Goal: Transaction & Acquisition: Purchase product/service

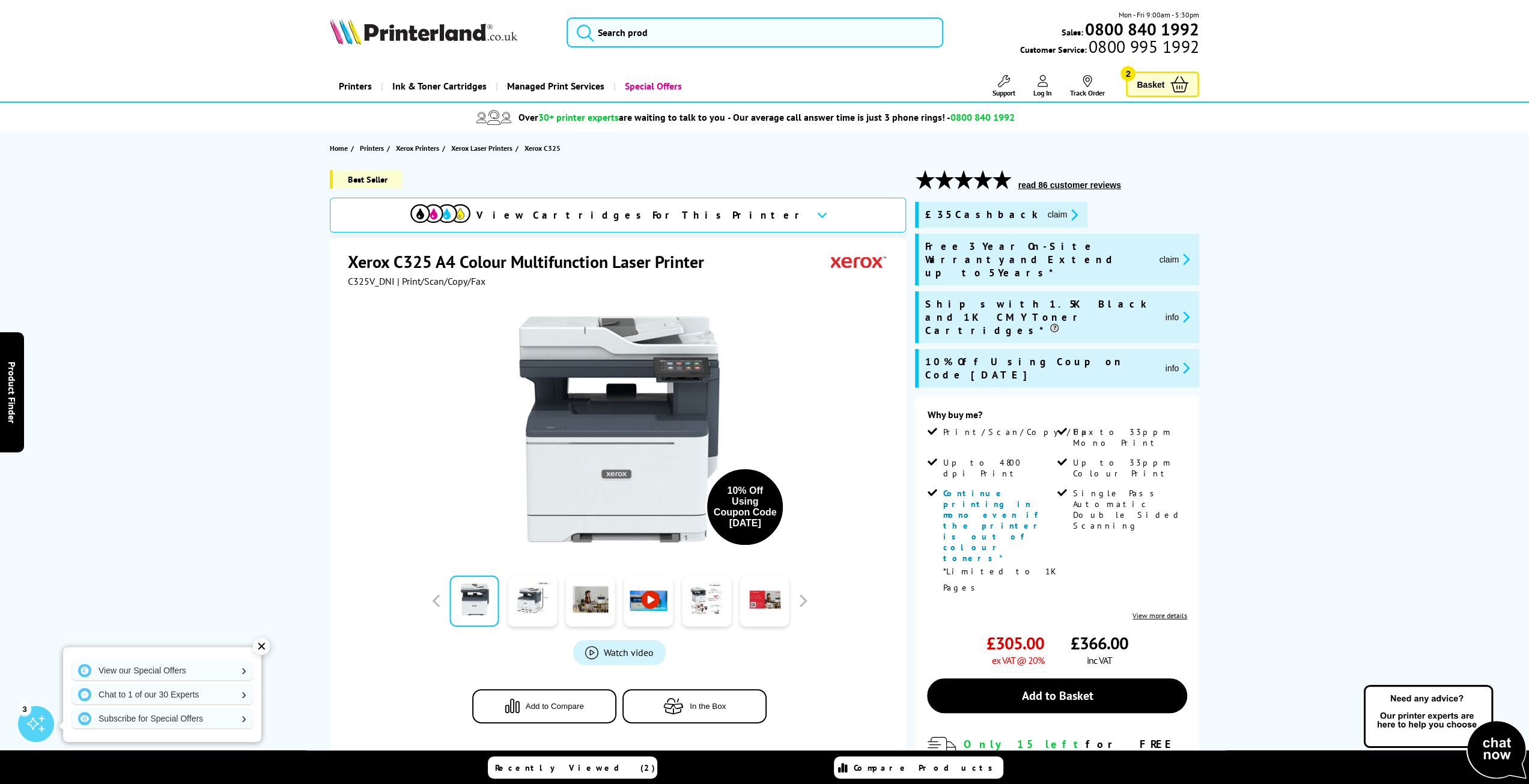
drag, startPoint x: 0, startPoint y: 0, endPoint x: 1315, endPoint y: 562, distance: 1430.1
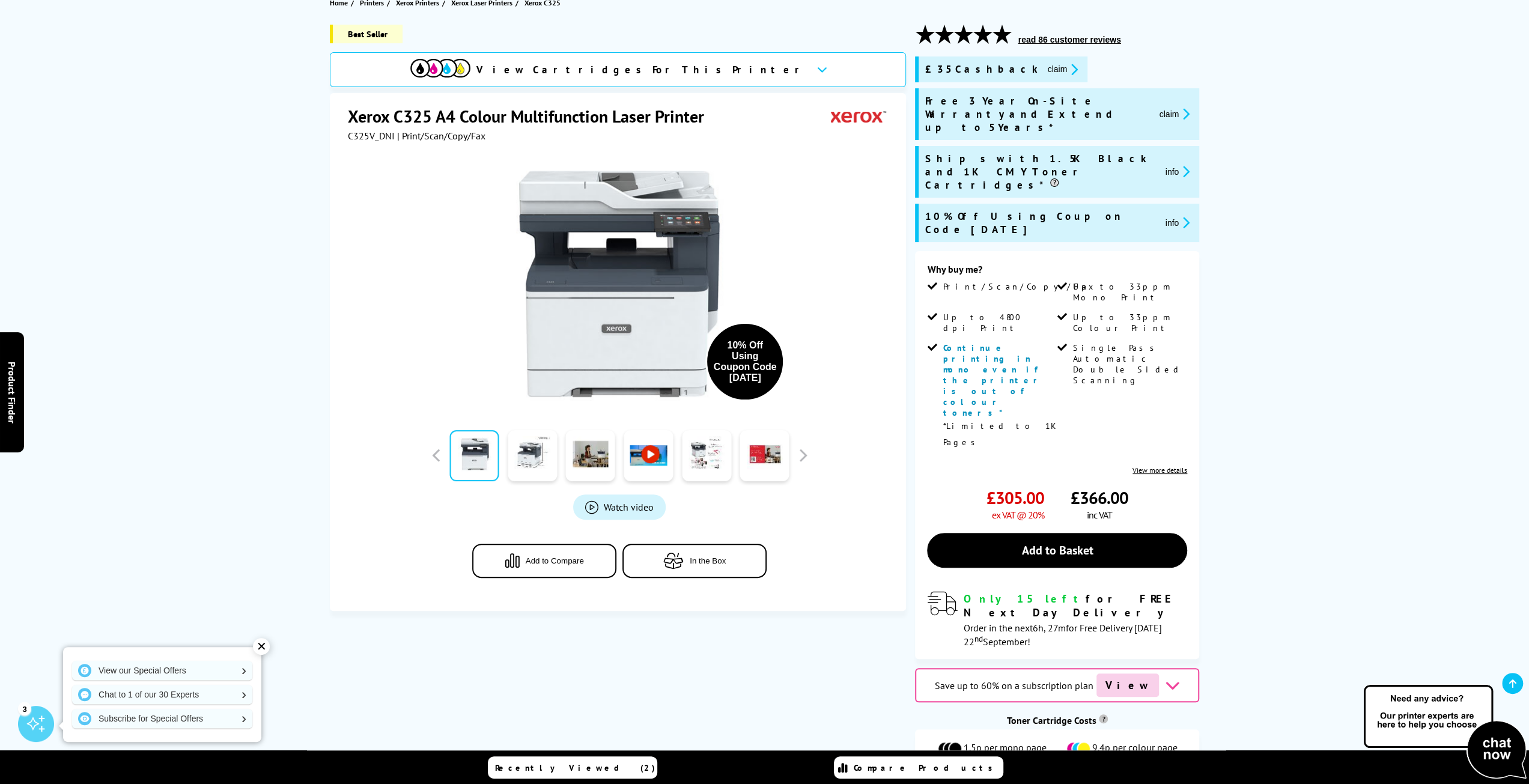
scroll to position [180, 0]
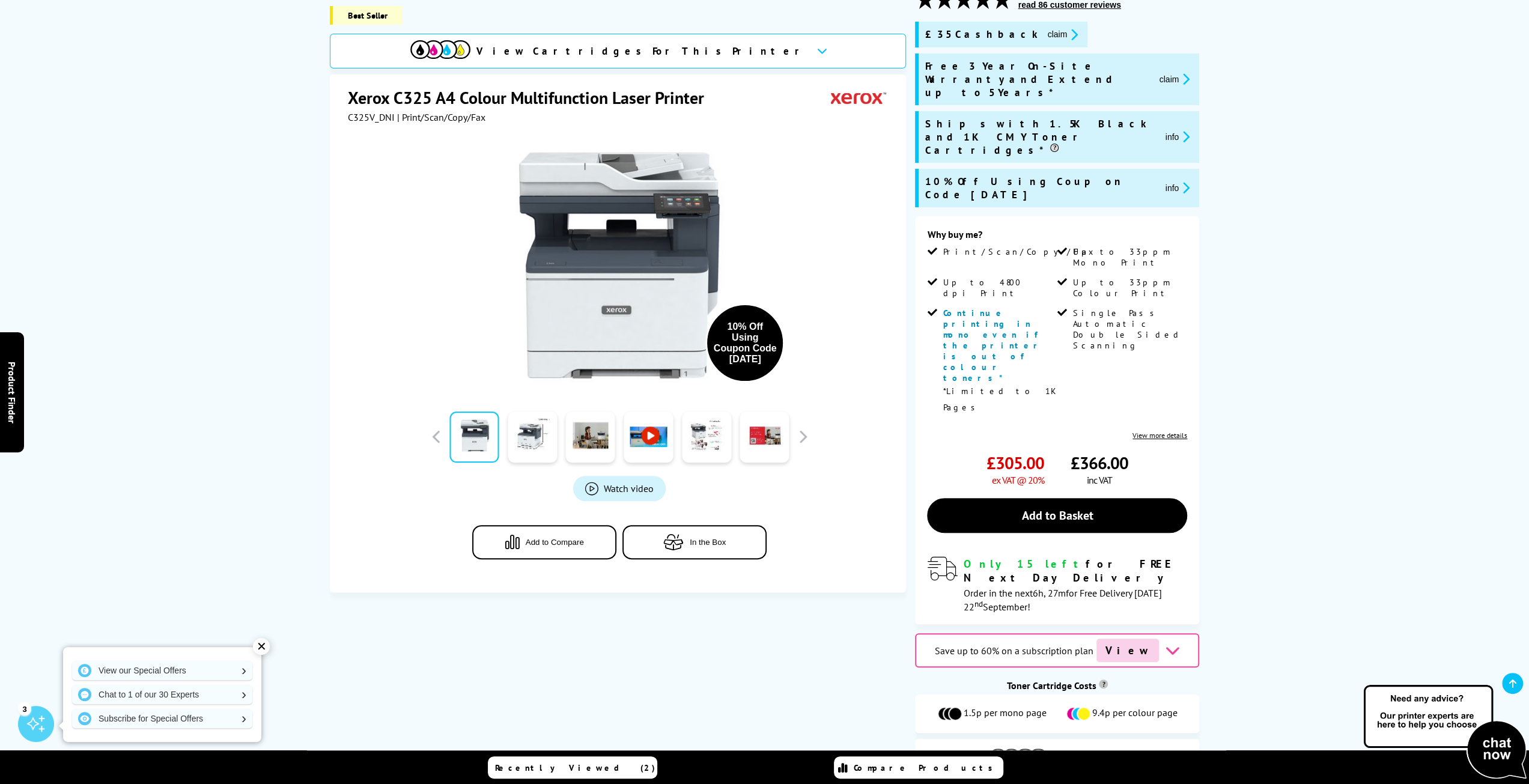
click at [1068, 753] on span "View Cartridges" at bounding box center [1091, 758] width 73 height 11
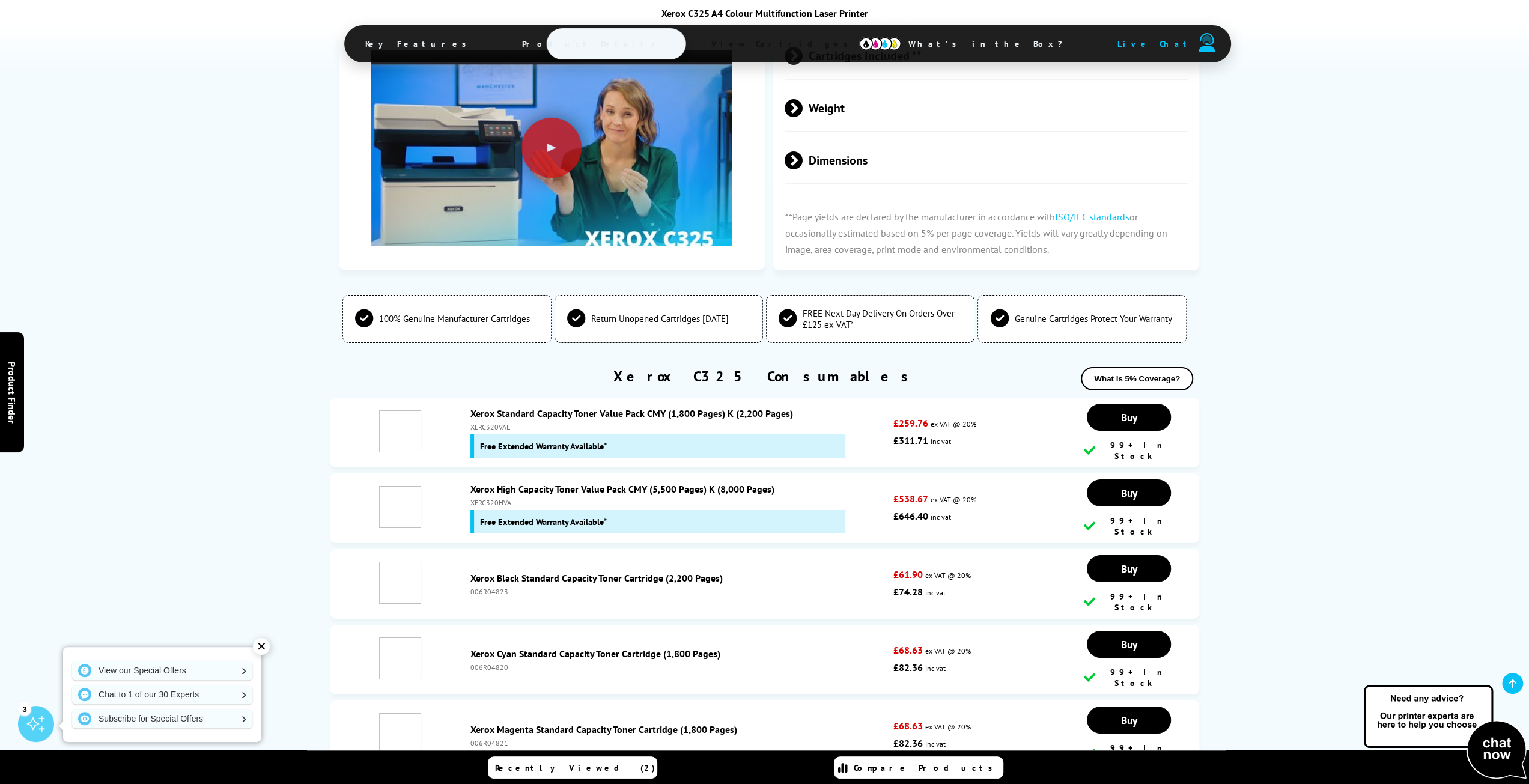
scroll to position [4088, 0]
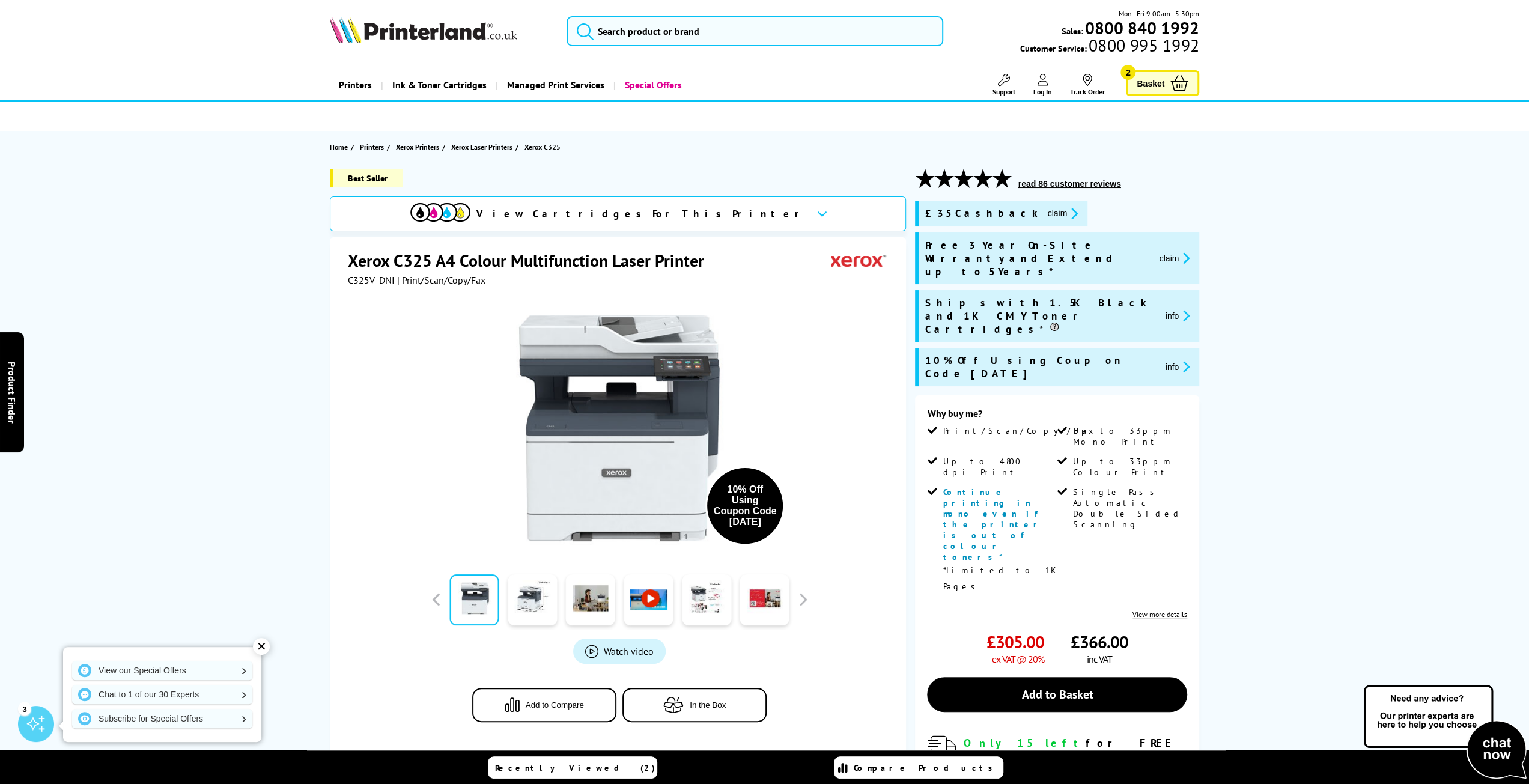
scroll to position [0, 0]
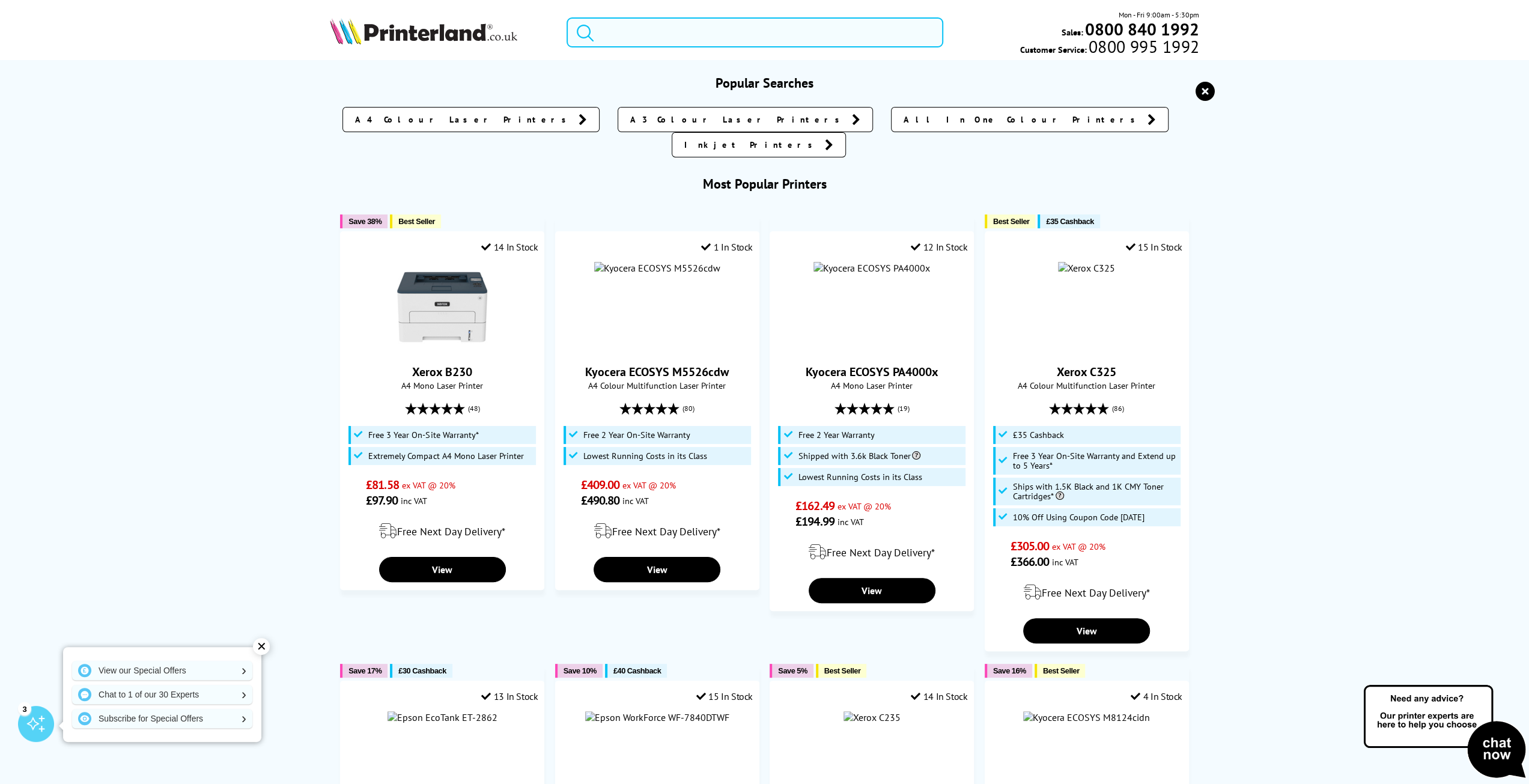
click at [694, 29] on input "search" at bounding box center [755, 32] width 377 height 30
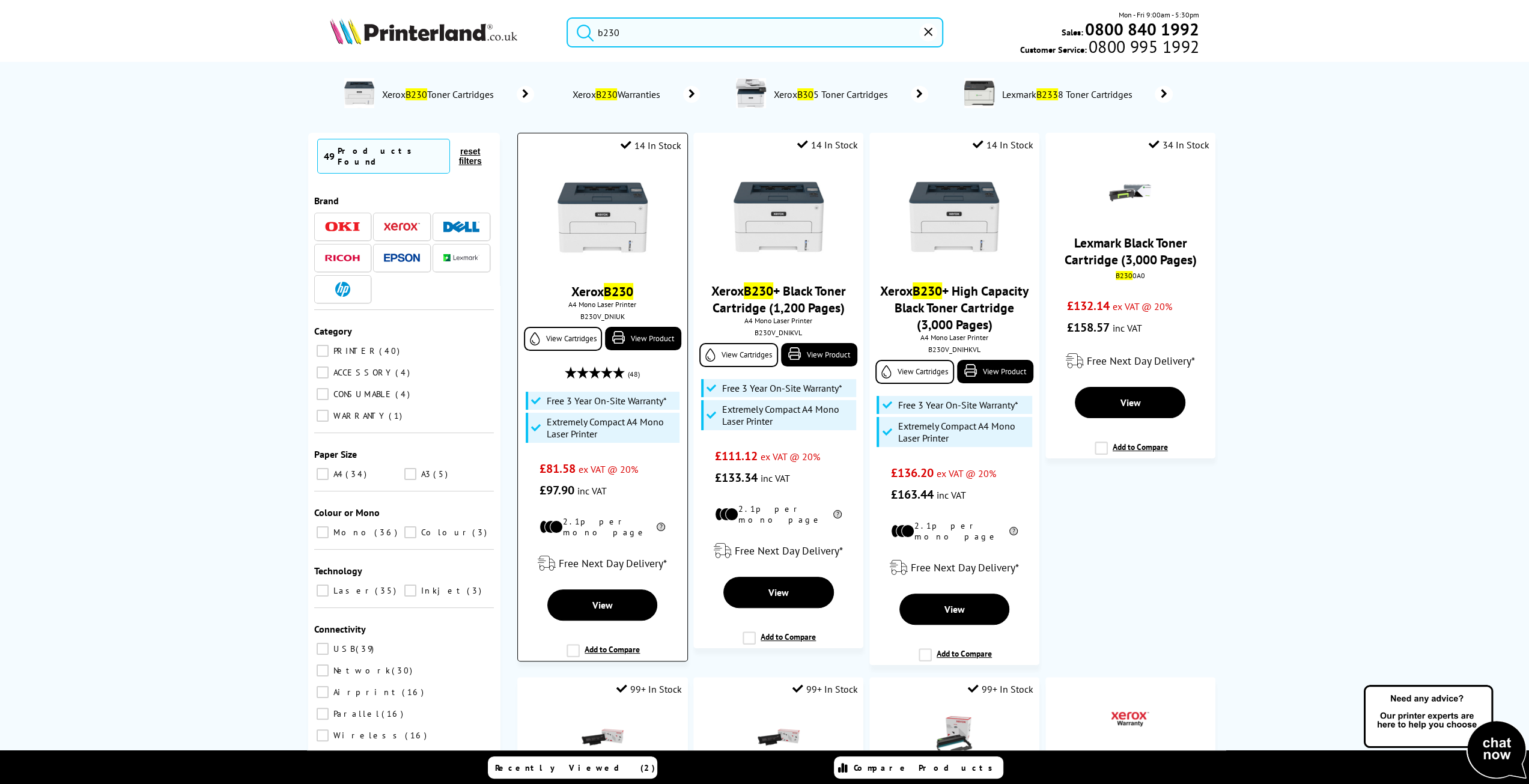
type input "b230"
click at [632, 225] on img at bounding box center [602, 218] width 90 height 90
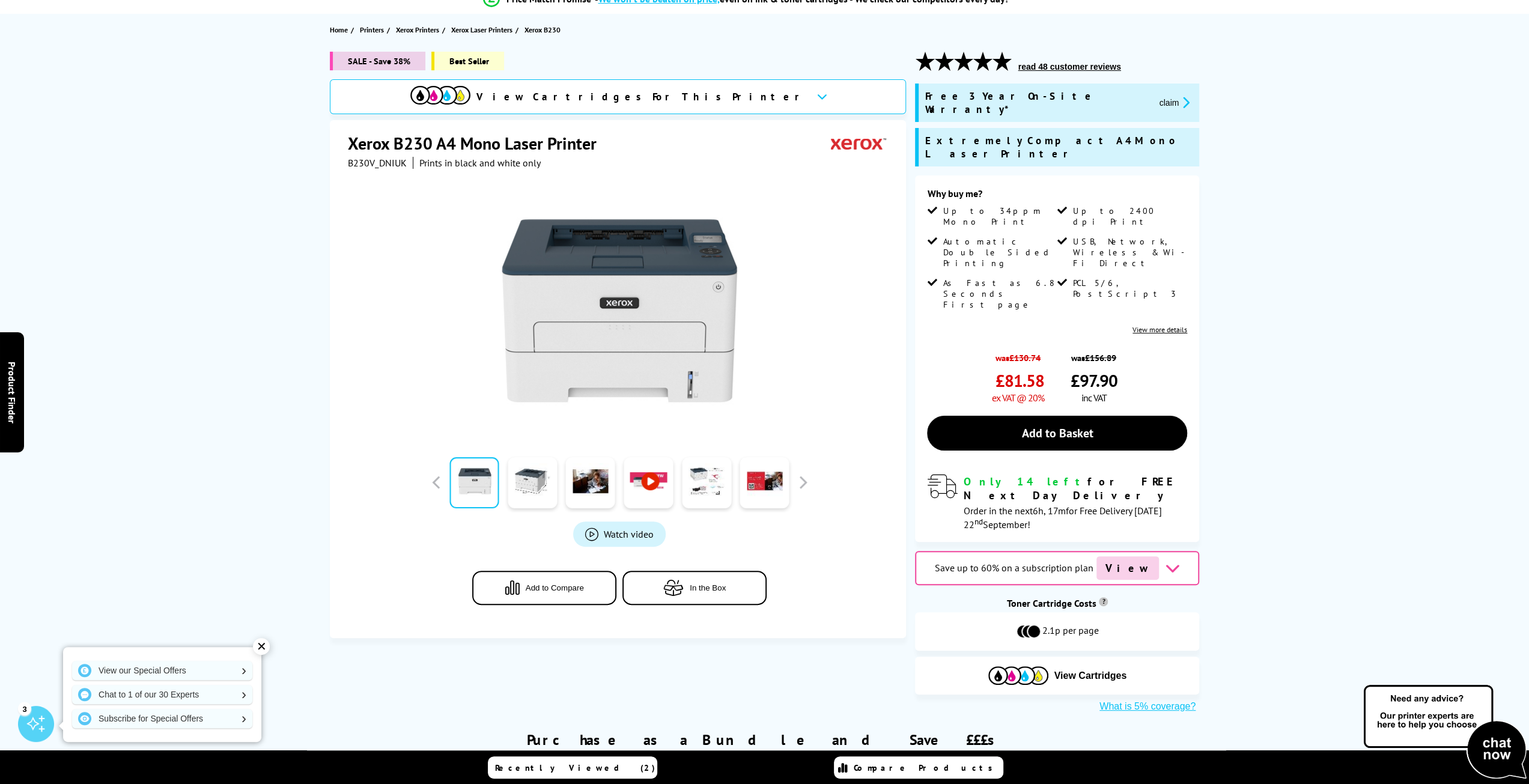
scroll to position [120, 0]
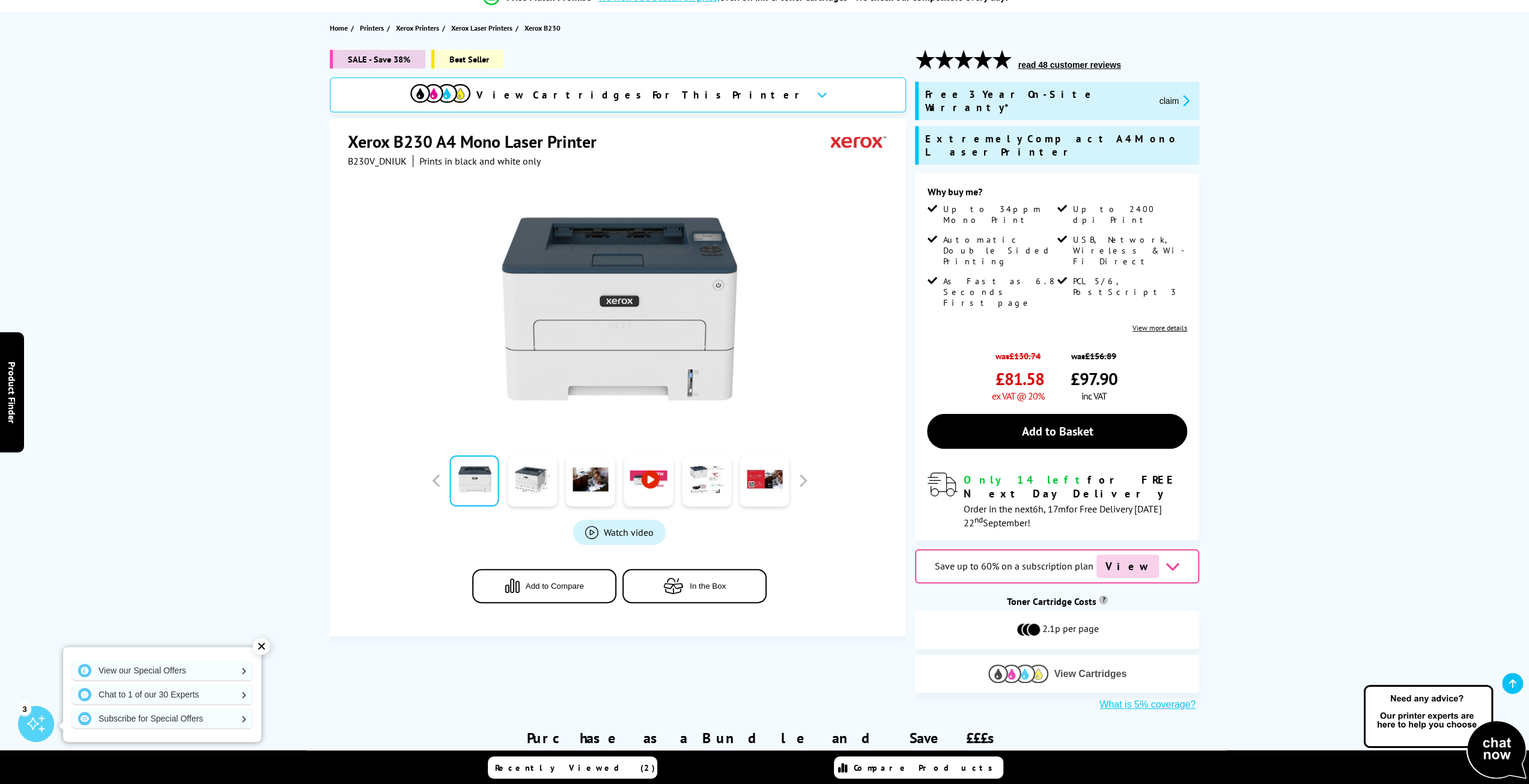
click at [1077, 669] on span "View Cartridges" at bounding box center [1091, 674] width 73 height 11
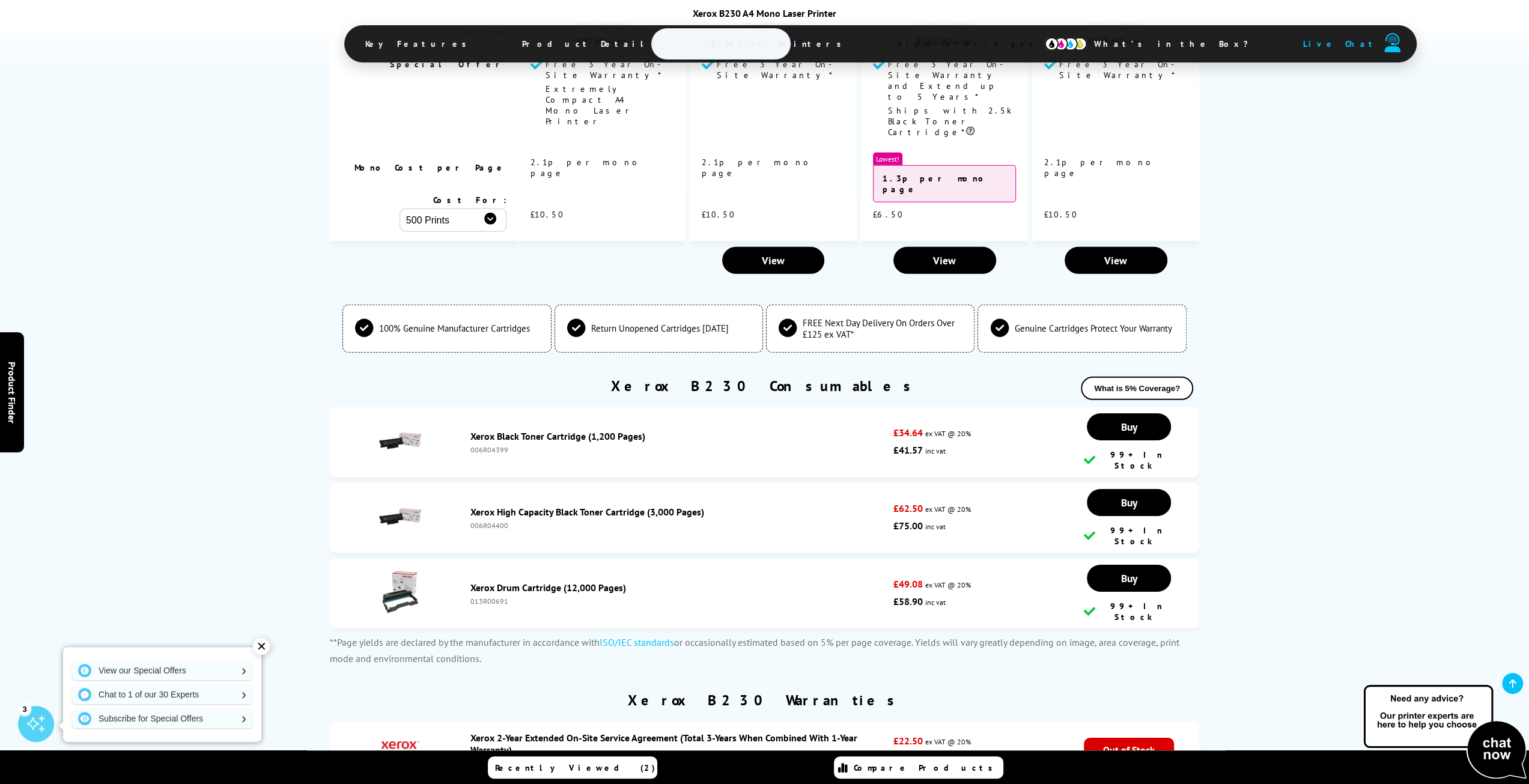
scroll to position [3606, 0]
